Goal: Task Accomplishment & Management: Manage account settings

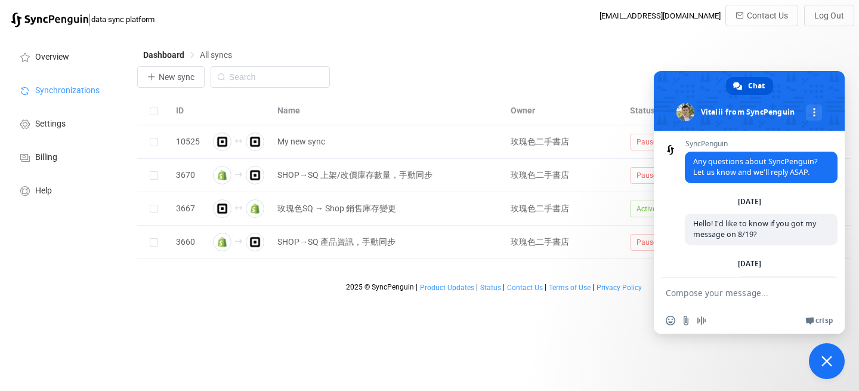
scroll to position [1441, 0]
